Goal: Information Seeking & Learning: Learn about a topic

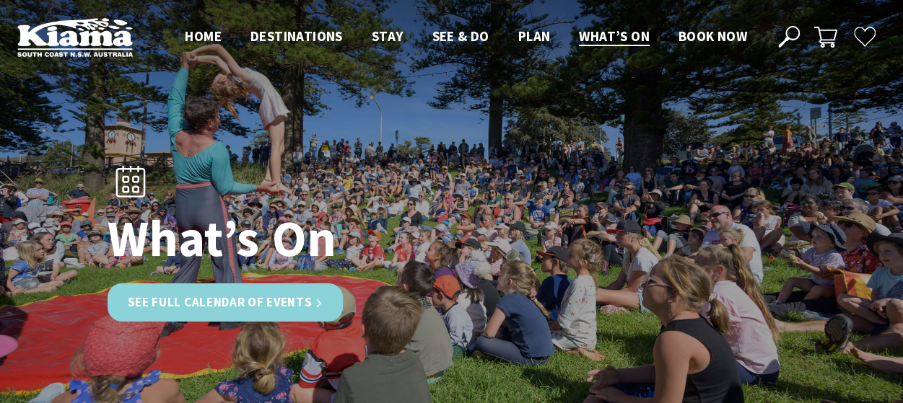
click at [222, 296] on link "See Full Calendar of Events" at bounding box center [226, 303] width 236 height 38
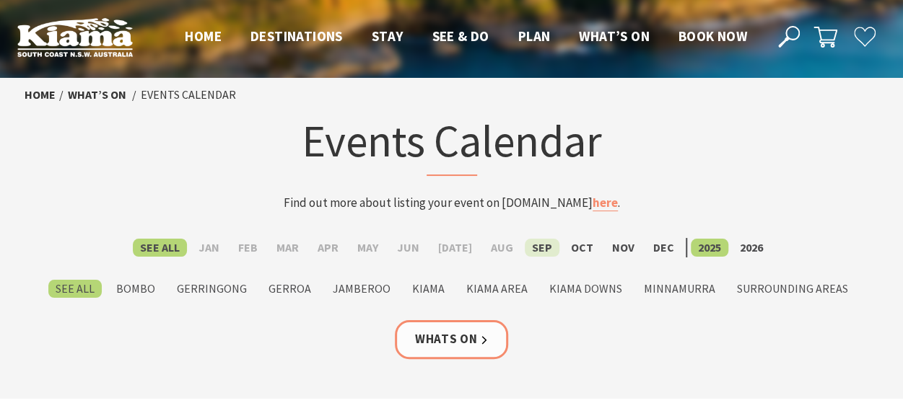
click at [537, 248] on label "Sep" at bounding box center [542, 248] width 35 height 18
click at [0, 0] on input "Sep" at bounding box center [0, 0] width 0 height 0
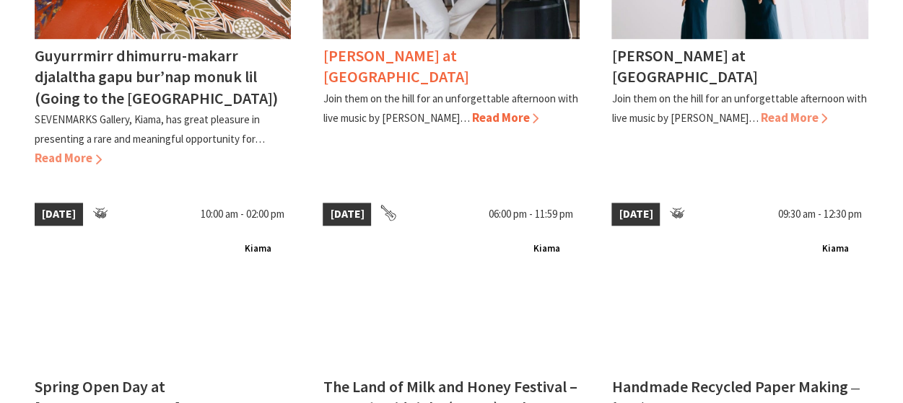
scroll to position [649, 0]
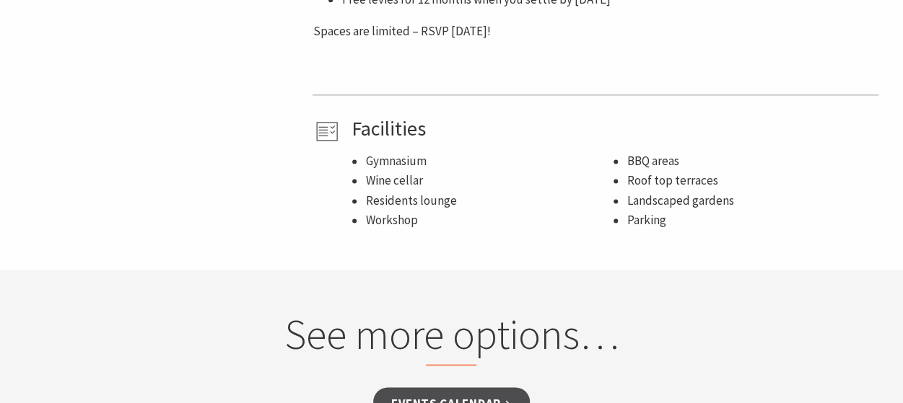
scroll to position [722, 0]
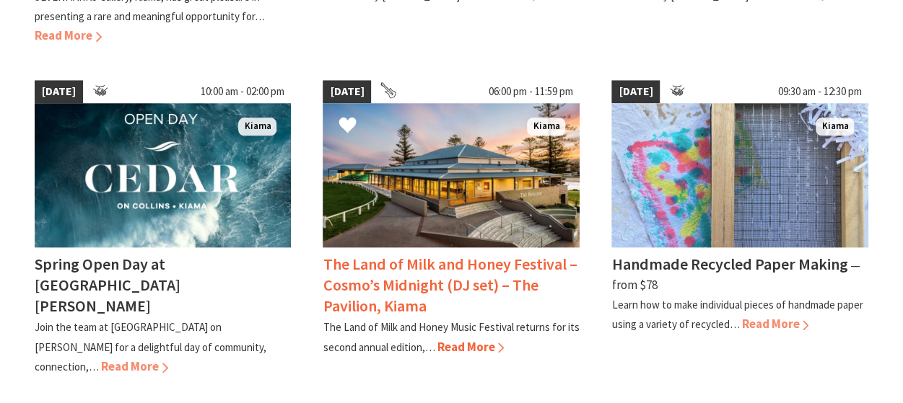
scroll to position [722, 0]
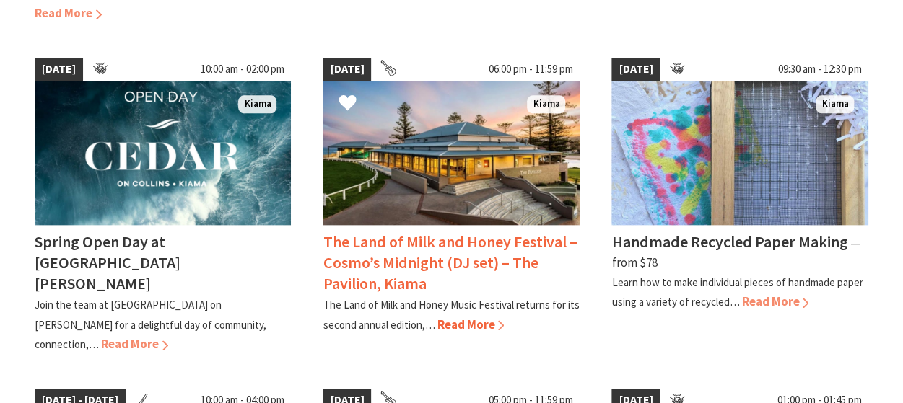
click at [397, 257] on h4 "The Land of Milk and Honey Festival – Cosmo’s Midnight (DJ set) – The Pavilion,…" at bounding box center [450, 263] width 254 height 62
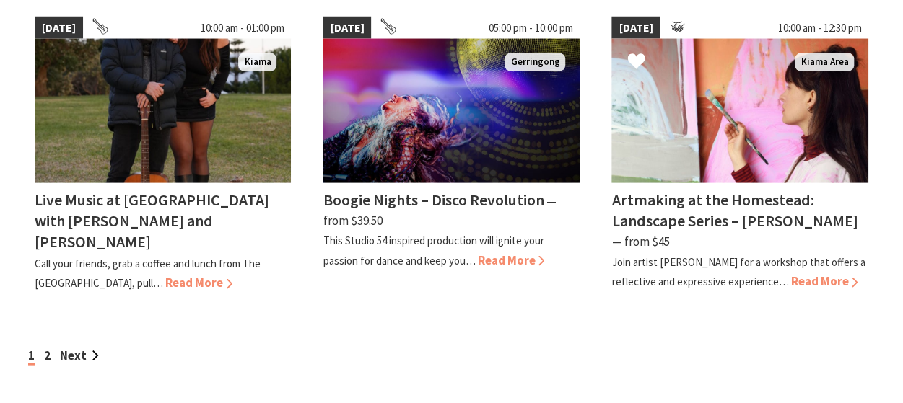
scroll to position [1515, 0]
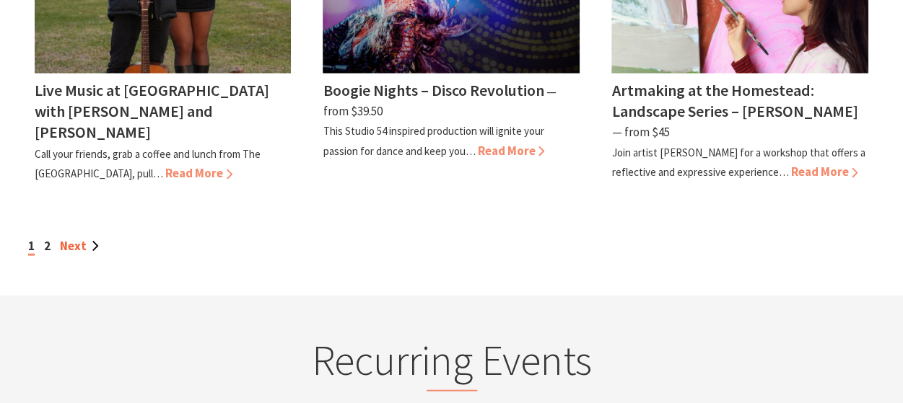
click at [66, 238] on link "Next" at bounding box center [79, 246] width 39 height 16
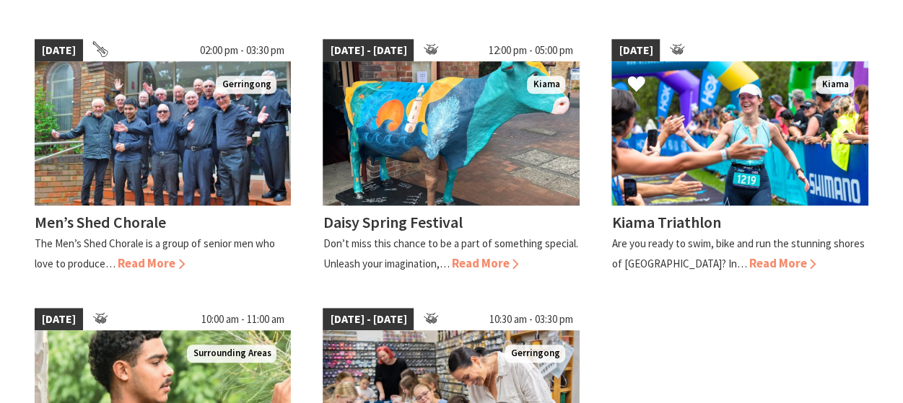
scroll to position [433, 0]
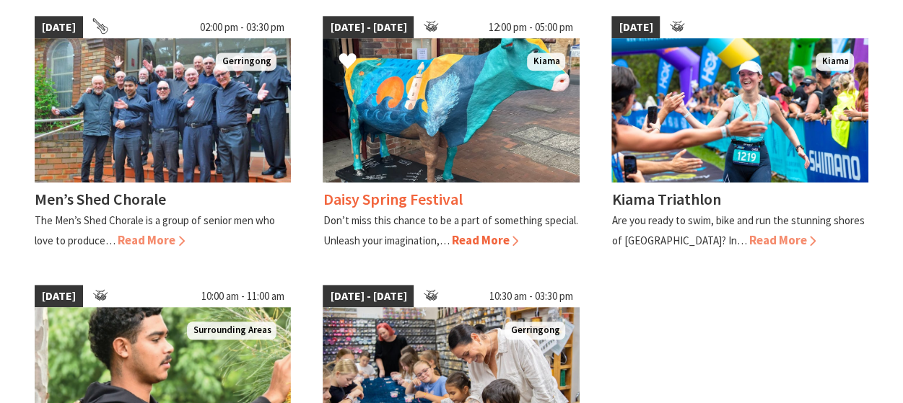
click at [477, 237] on span "Read More" at bounding box center [484, 240] width 67 height 16
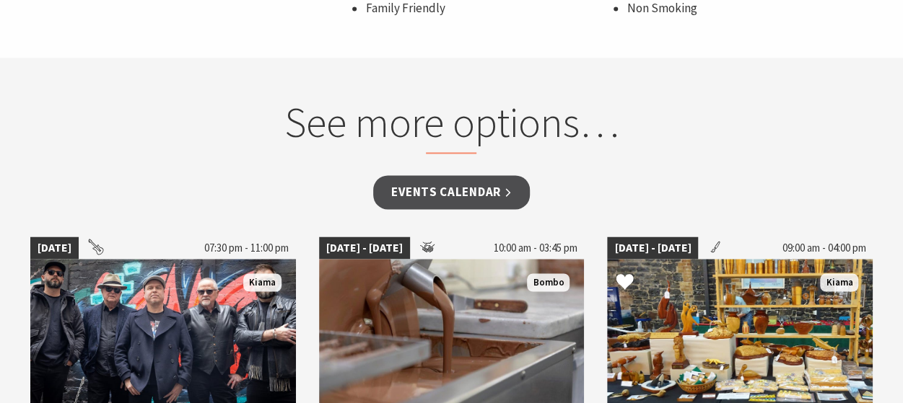
scroll to position [938, 0]
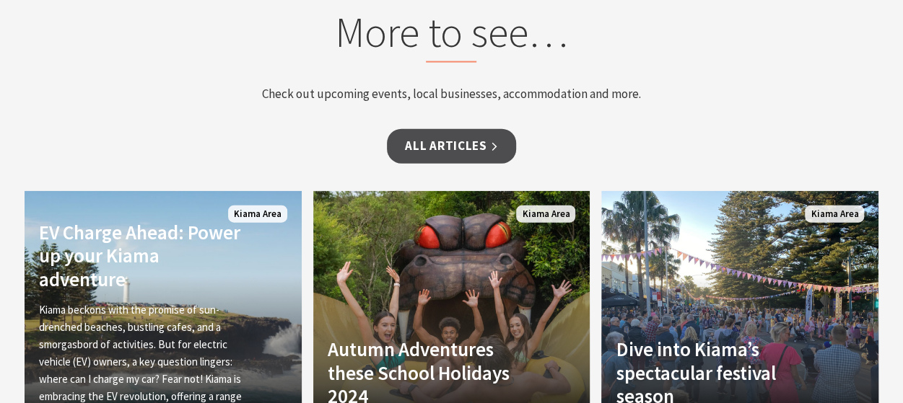
scroll to position [6576, 0]
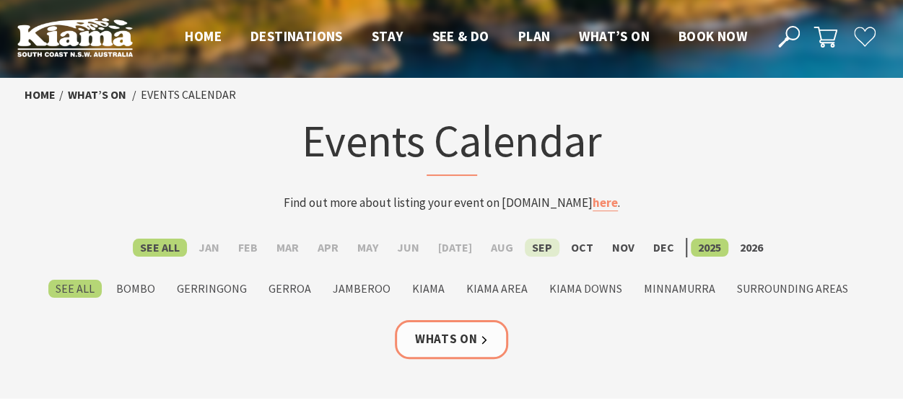
click at [528, 248] on label "Sep" at bounding box center [542, 248] width 35 height 18
click at [0, 0] on input "Sep" at bounding box center [0, 0] width 0 height 0
click at [427, 290] on label "Kiama" at bounding box center [428, 289] width 47 height 18
click at [0, 0] on input "Kiama" at bounding box center [0, 0] width 0 height 0
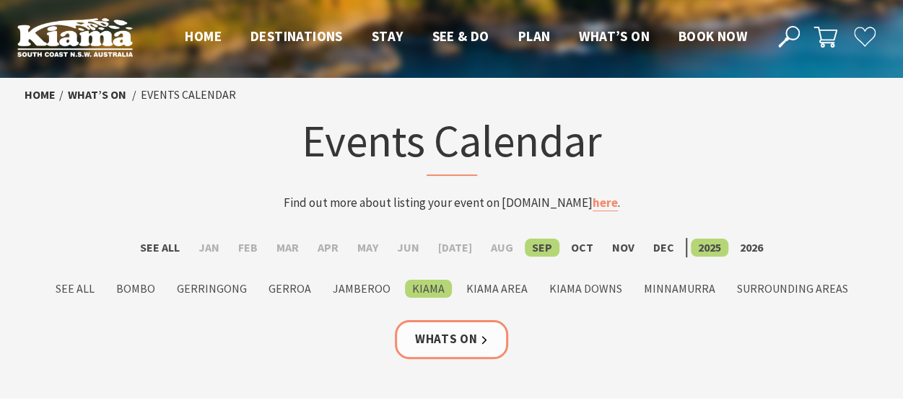
click at [442, 341] on link "Whats On" at bounding box center [452, 339] width 114 height 38
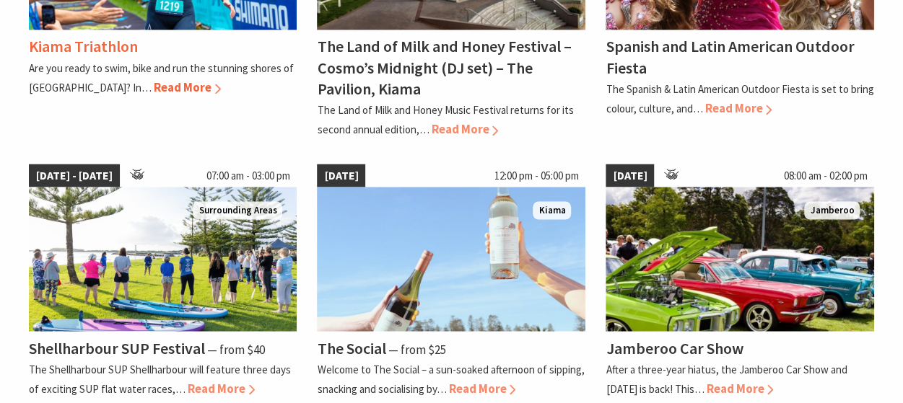
scroll to position [1227, 0]
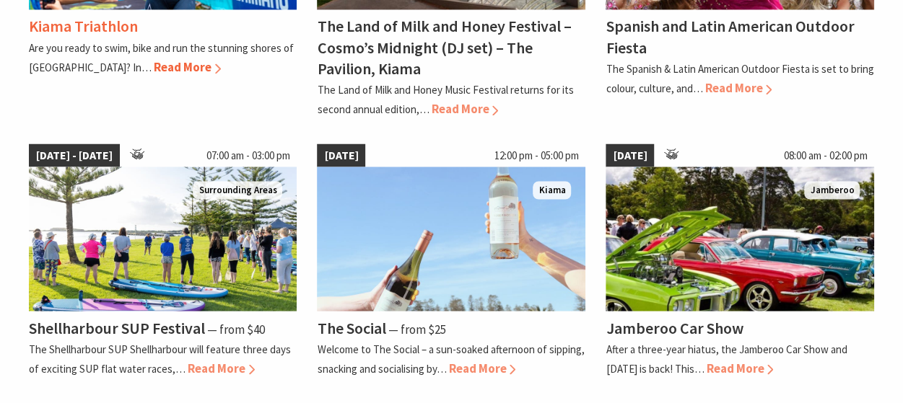
click at [154, 67] on span "Read More" at bounding box center [187, 67] width 67 height 16
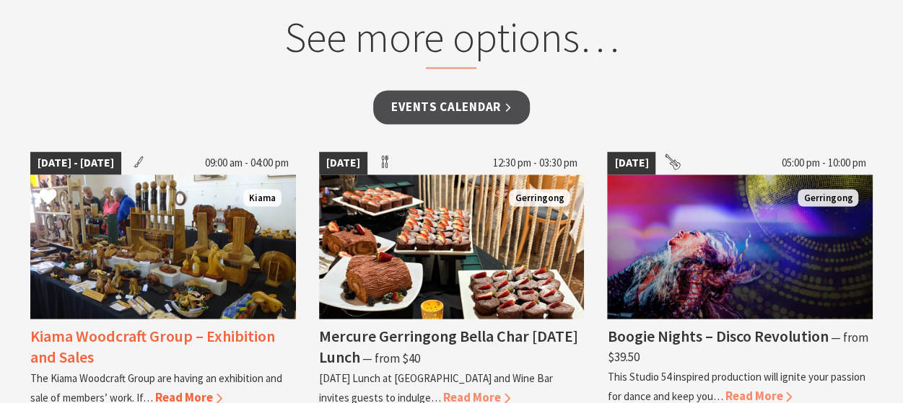
scroll to position [1082, 0]
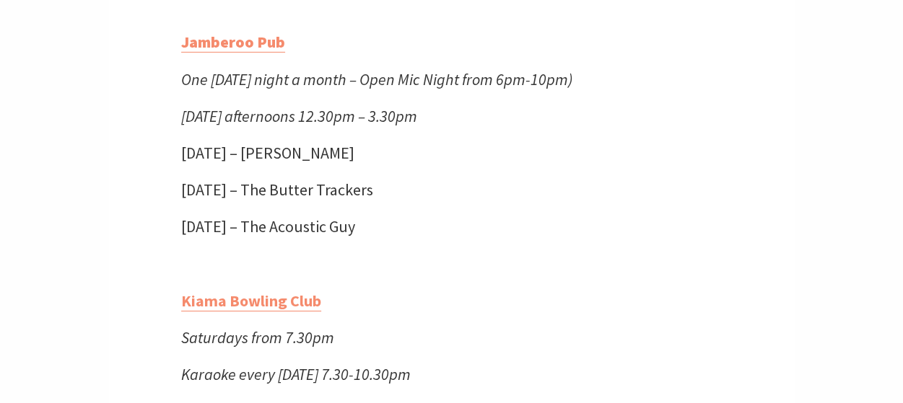
scroll to position [2309, 0]
